Goal: Find specific page/section: Find specific page/section

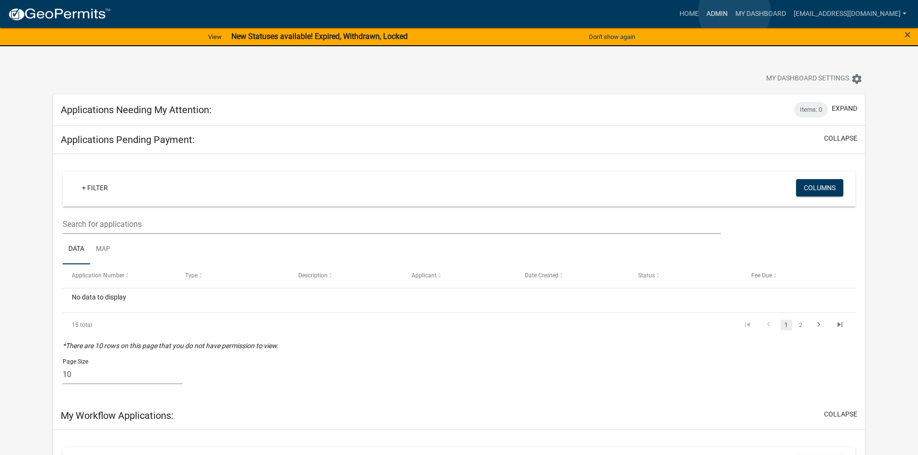
click at [731, 12] on link "Admin" at bounding box center [716, 14] width 29 height 18
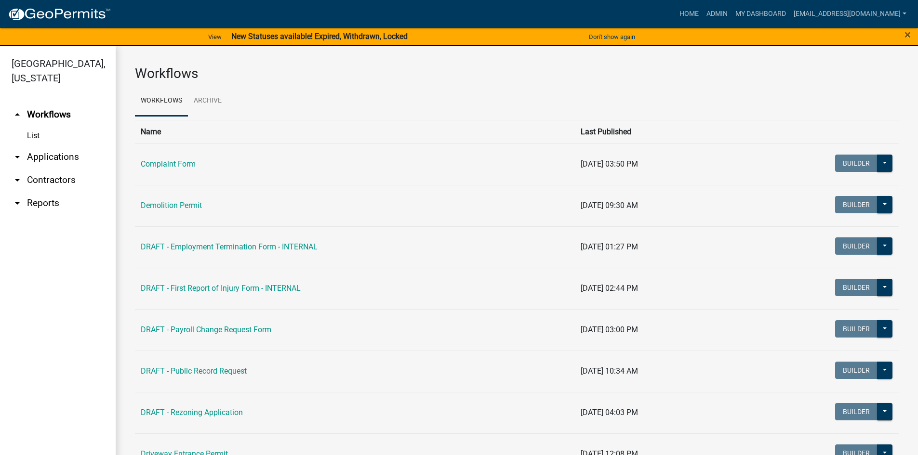
click at [45, 179] on link "arrow_drop_down Contractors" at bounding box center [58, 180] width 116 height 23
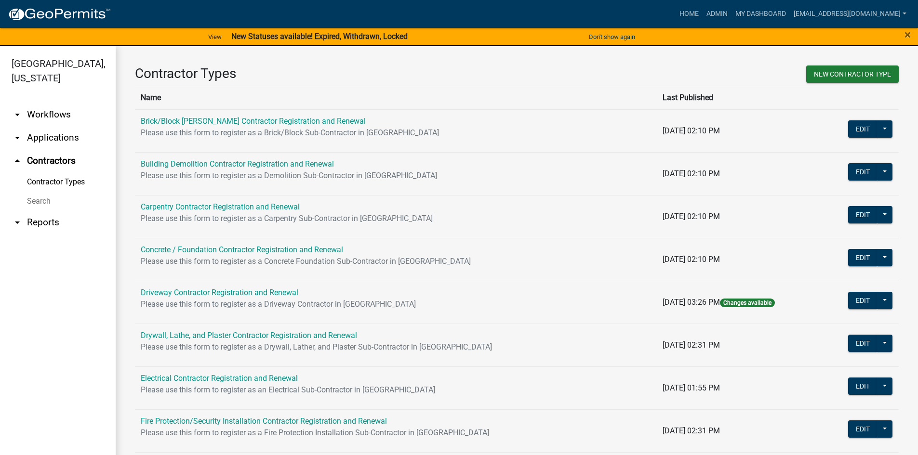
click at [45, 199] on link "Search" at bounding box center [58, 201] width 116 height 19
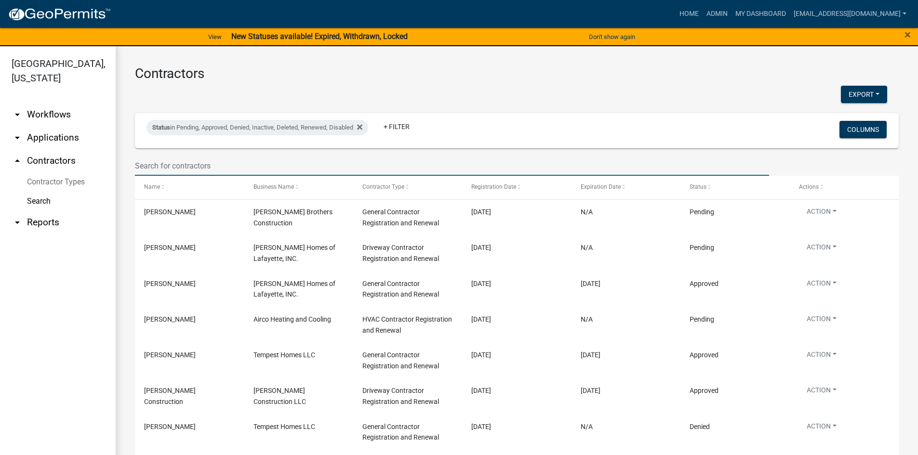
click at [172, 166] on input "text" at bounding box center [452, 166] width 634 height 20
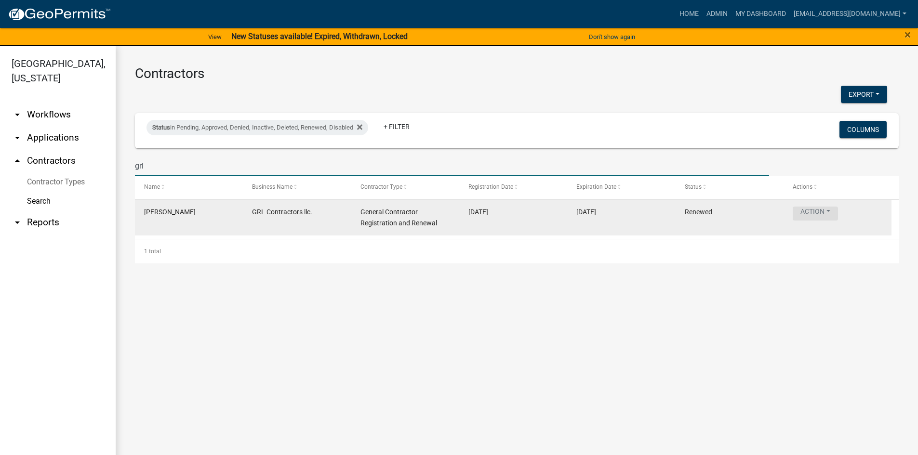
type input "grl"
click at [811, 213] on button "Action" at bounding box center [815, 214] width 45 height 14
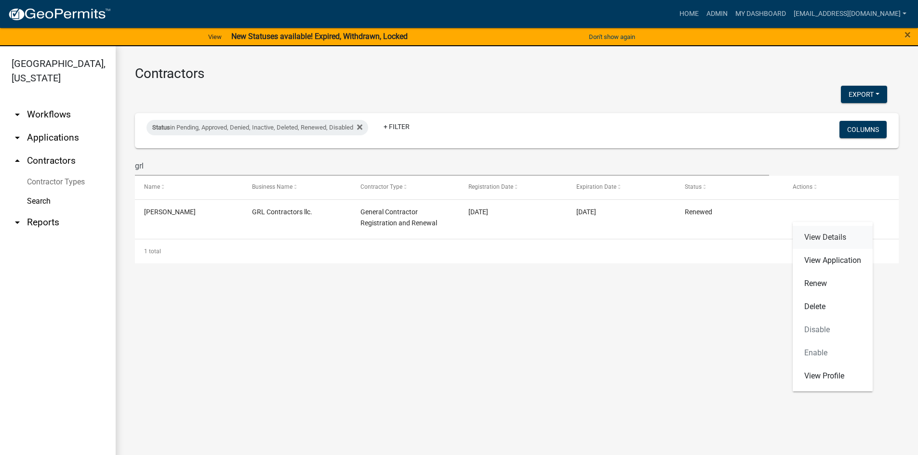
click at [820, 239] on link "View Details" at bounding box center [833, 237] width 80 height 23
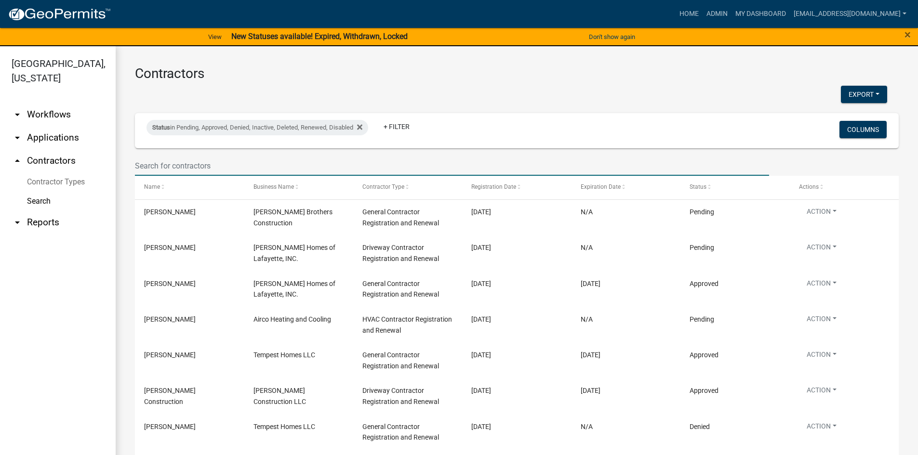
click at [184, 168] on input "text" at bounding box center [452, 166] width 634 height 20
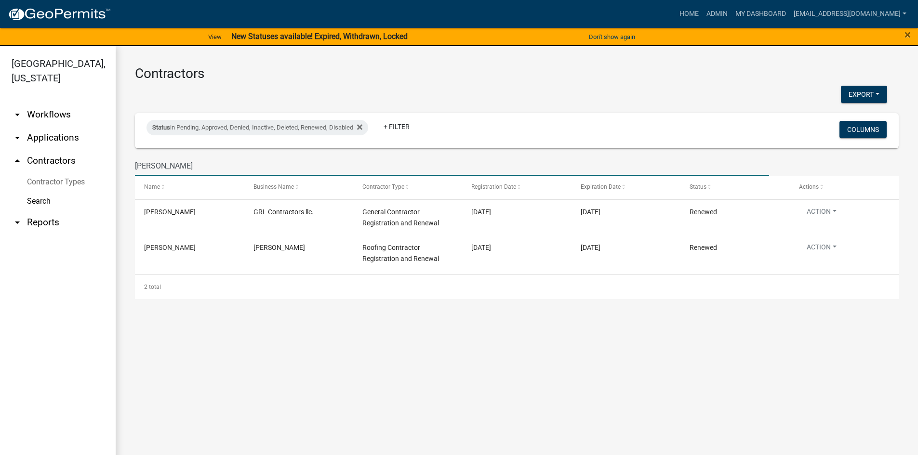
type input "[PERSON_NAME]"
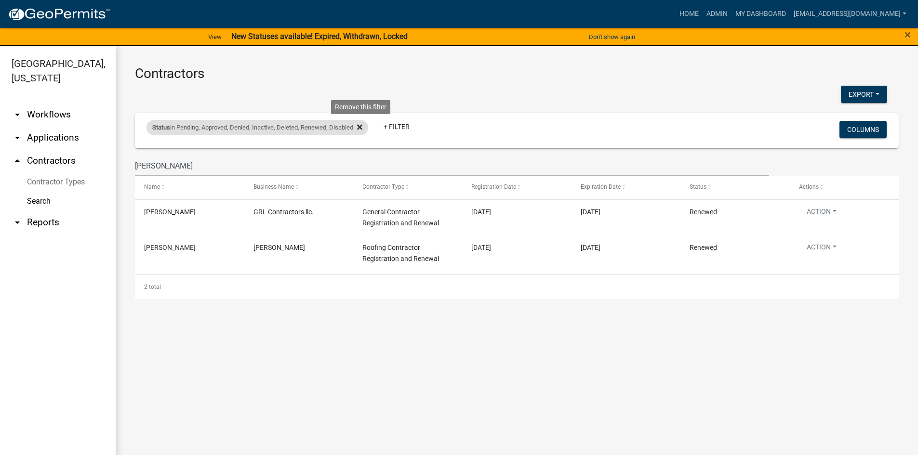
click at [360, 126] on icon at bounding box center [359, 127] width 5 height 8
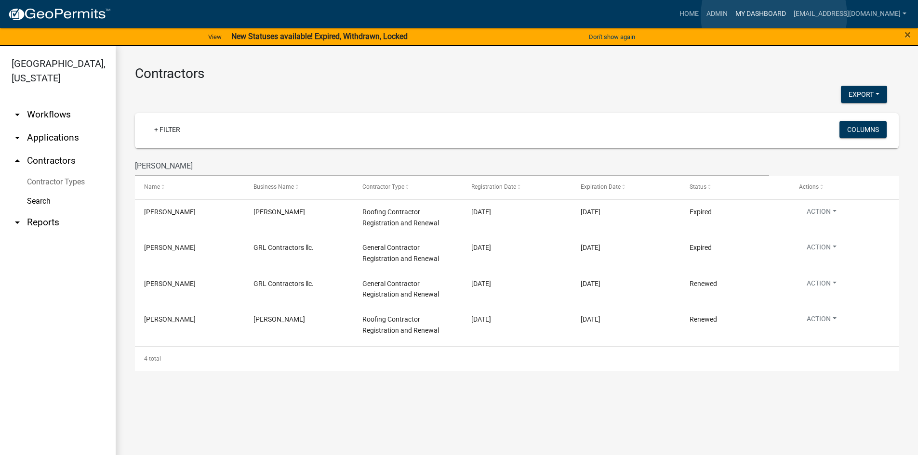
click at [774, 15] on link "My Dashboard" at bounding box center [760, 14] width 58 height 18
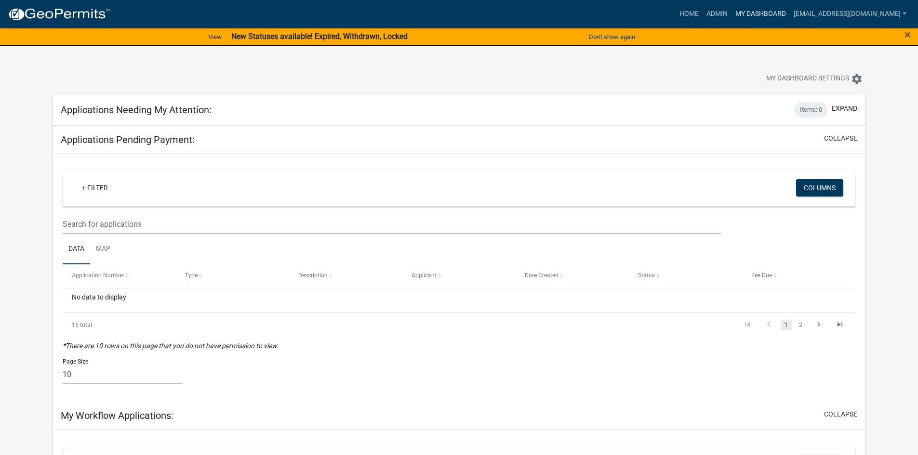
click at [762, 17] on link "My Dashboard" at bounding box center [760, 14] width 58 height 18
